Goal: Transaction & Acquisition: Purchase product/service

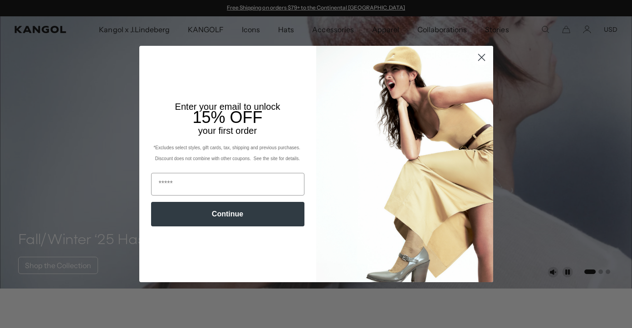
click at [484, 55] on icon "Close dialog" at bounding box center [482, 57] width 6 height 6
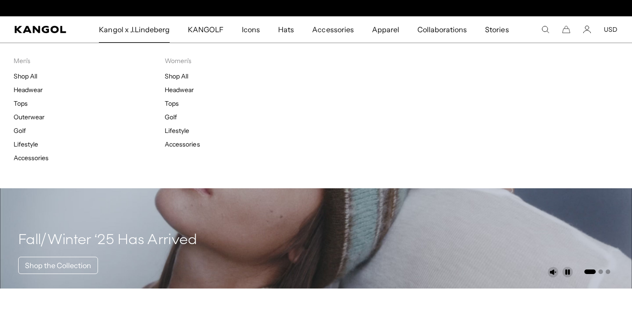
scroll to position [0, 187]
click at [31, 92] on link "Headwear" at bounding box center [28, 90] width 29 height 8
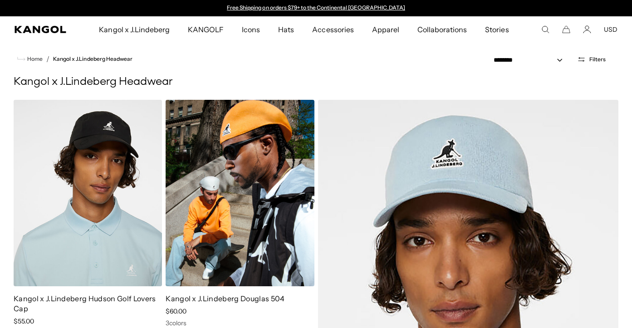
click at [254, 212] on img at bounding box center [240, 193] width 148 height 187
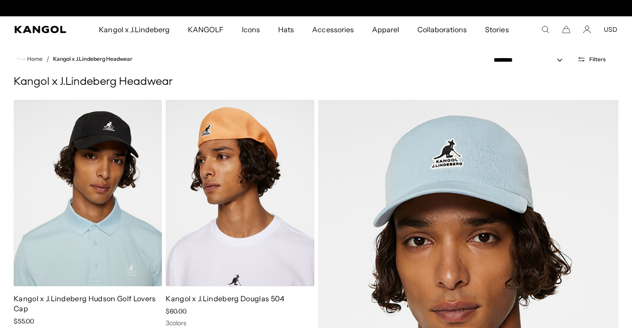
scroll to position [0, 187]
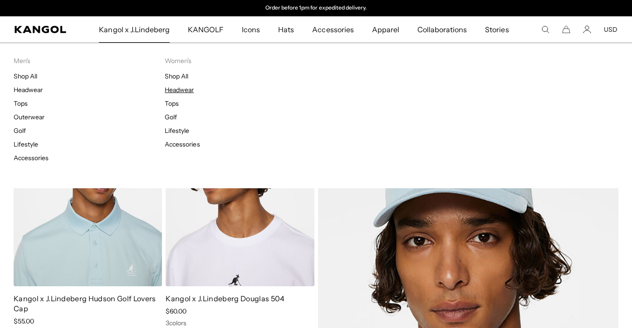
click at [173, 90] on link "Headwear" at bounding box center [179, 90] width 29 height 8
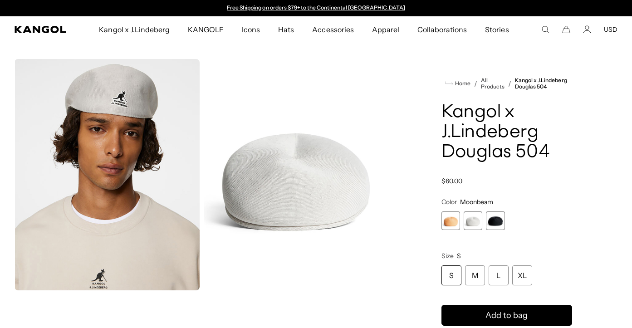
click at [497, 219] on span "3 of 3" at bounding box center [495, 221] width 19 height 19
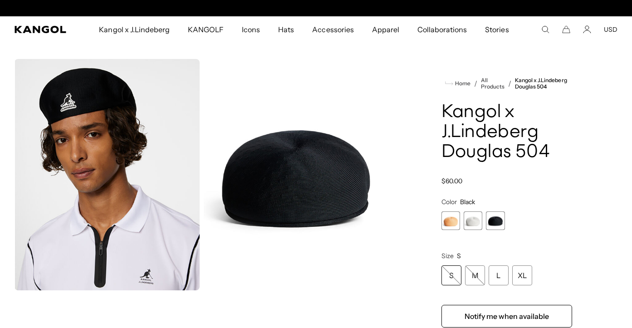
scroll to position [0, 187]
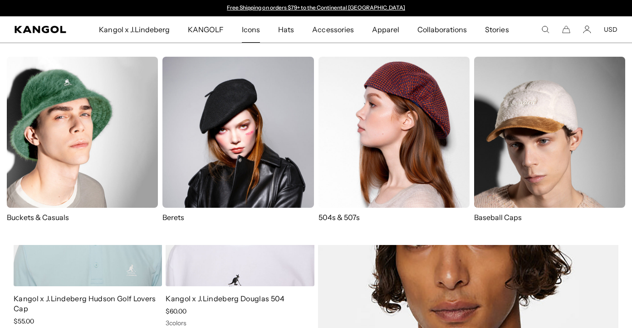
click at [49, 184] on img at bounding box center [82, 132] width 151 height 151
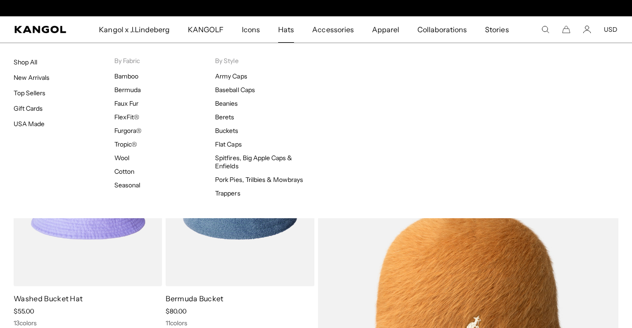
scroll to position [0, 187]
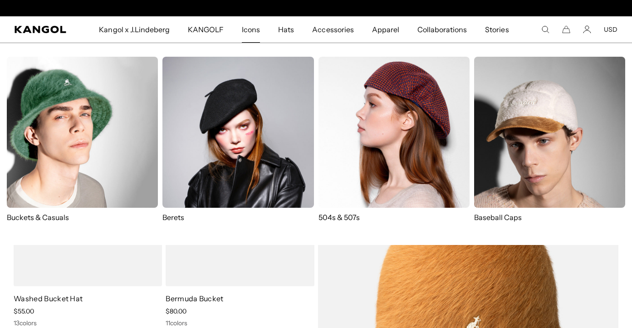
click at [227, 124] on img at bounding box center [238, 132] width 151 height 151
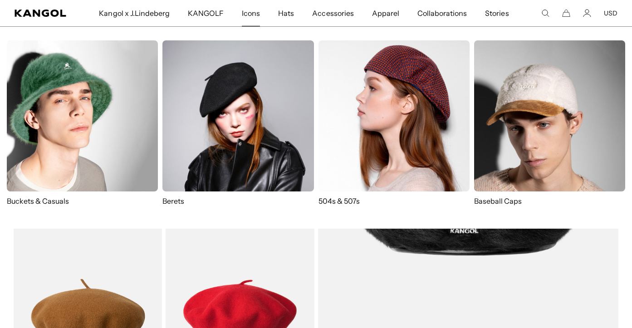
scroll to position [0, 187]
click at [374, 144] on img at bounding box center [394, 115] width 151 height 151
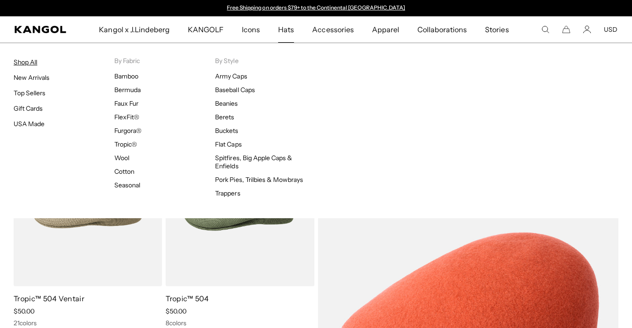
click at [29, 60] on link "Shop All" at bounding box center [26, 62] width 24 height 8
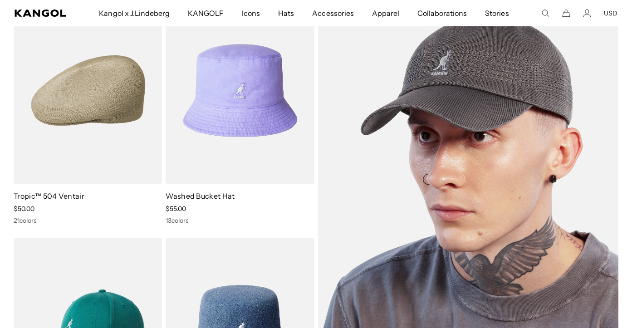
scroll to position [103, 0]
click at [477, 165] on img at bounding box center [468, 211] width 301 height 428
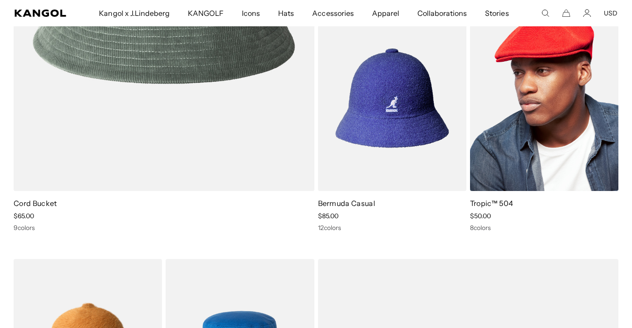
scroll to position [825, 0]
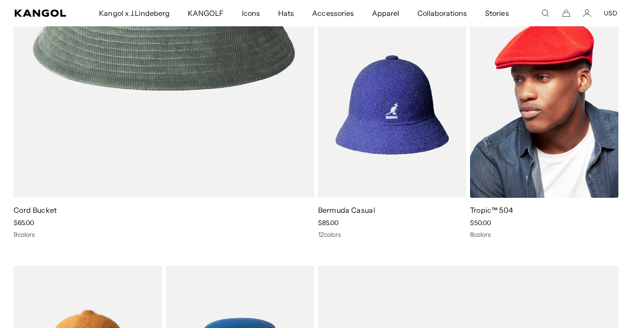
click at [528, 91] on img at bounding box center [544, 105] width 148 height 187
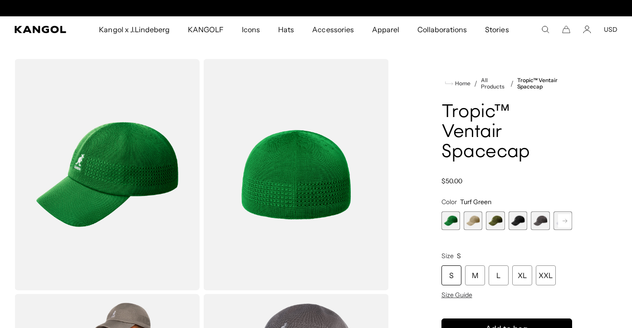
scroll to position [119, 0]
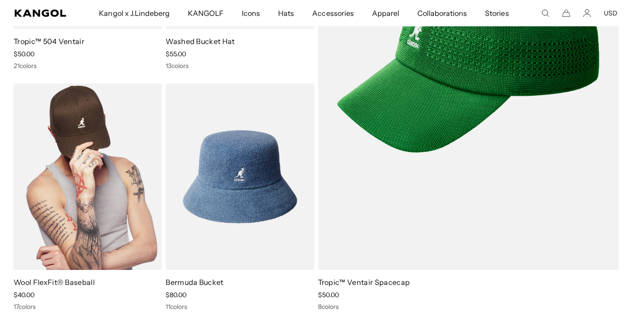
click at [83, 230] on img at bounding box center [88, 177] width 148 height 187
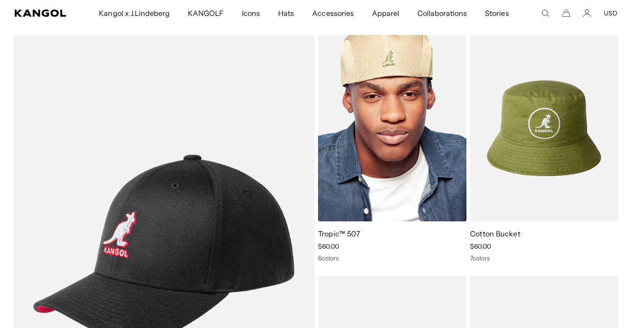
scroll to position [0, 187]
click at [403, 153] on img at bounding box center [392, 128] width 148 height 187
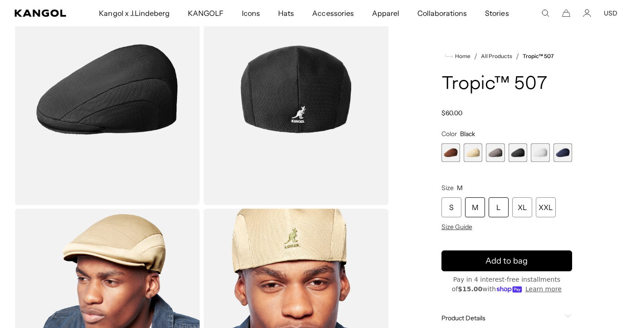
click at [502, 208] on div "L" at bounding box center [499, 207] width 20 height 20
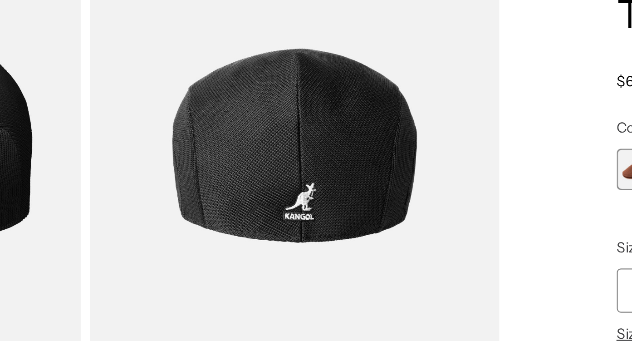
scroll to position [0, 187]
